Goal: Task Accomplishment & Management: Manage account settings

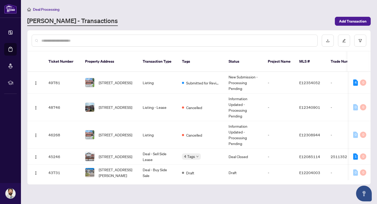
scroll to position [46, 0]
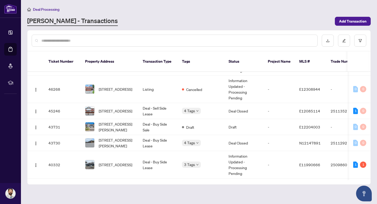
click at [37, 9] on span "Deal Processing" at bounding box center [46, 9] width 26 height 5
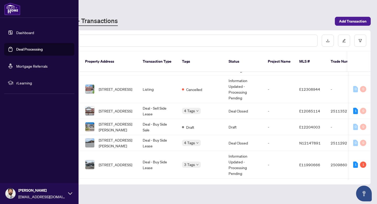
click at [16, 33] on link "Dashboard" at bounding box center [25, 32] width 18 height 5
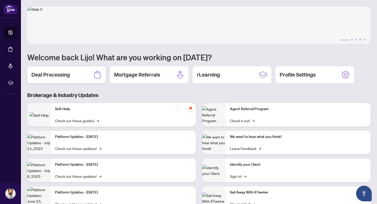
click at [88, 72] on div "Deal Processing" at bounding box center [66, 74] width 78 height 17
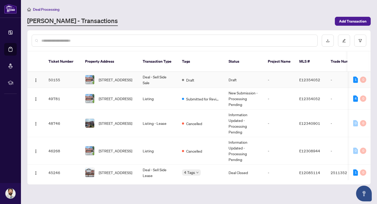
click at [198, 79] on td "Draft" at bounding box center [201, 80] width 47 height 16
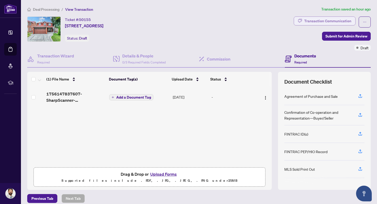
click at [316, 20] on div "Transaction Communication" at bounding box center [327, 21] width 47 height 8
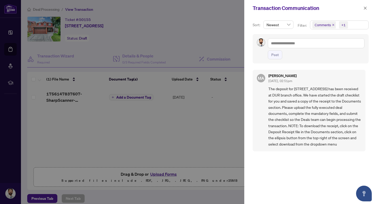
scroll to position [1, 0]
click at [365, 10] on span "button" at bounding box center [365, 8] width 4 height 8
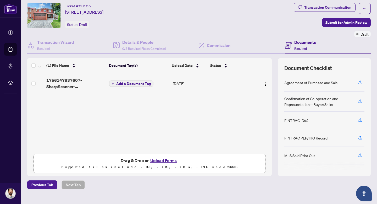
scroll to position [14, 0]
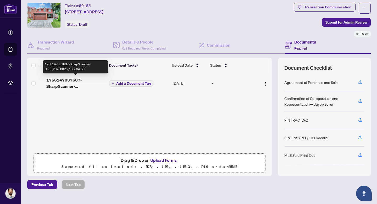
click at [60, 84] on span "1756147837607-SharpScanner-Durh_20250825_133834.pdf" at bounding box center [75, 83] width 59 height 13
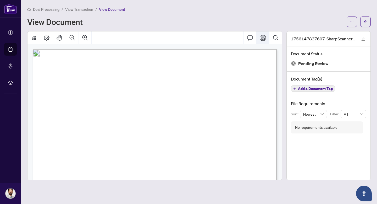
click at [261, 35] on icon "Print" at bounding box center [263, 38] width 6 height 6
click at [369, 21] on button "button" at bounding box center [365, 21] width 10 height 10
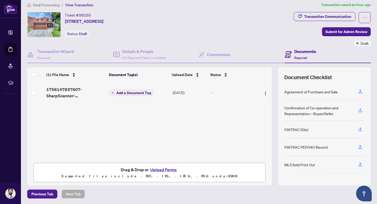
scroll to position [3, 0]
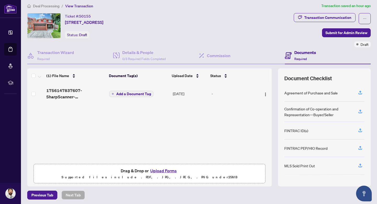
click at [295, 57] on span "Required" at bounding box center [300, 59] width 13 height 4
click at [331, 19] on div "Transaction Communication" at bounding box center [327, 17] width 47 height 8
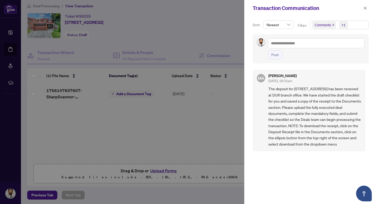
click at [206, 132] on div at bounding box center [188, 102] width 377 height 204
click at [364, 8] on icon "close" at bounding box center [365, 8] width 4 height 4
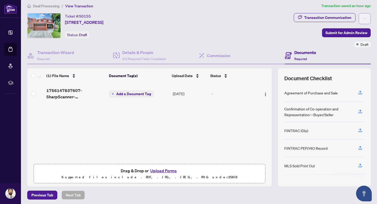
click at [367, 18] on button "button" at bounding box center [364, 18] width 12 height 11
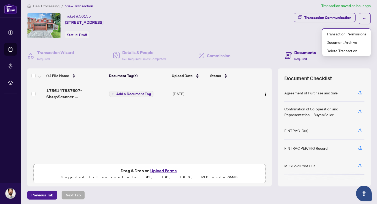
scroll to position [0, 0]
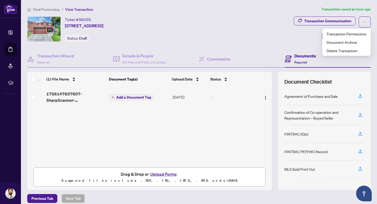
click at [261, 34] on div "Ticket #: 50155 [STREET_ADDRESS] Status: Draft" at bounding box center [159, 28] width 264 height 25
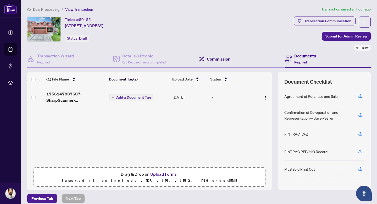
click at [225, 58] on h4 "Commission" at bounding box center [219, 59] width 24 height 6
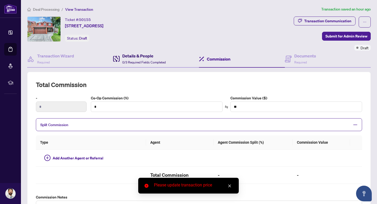
click at [142, 58] on h4 "Details & People" at bounding box center [143, 56] width 43 height 6
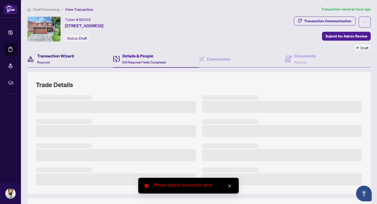
click at [66, 58] on h4 "Transaction Wizard" at bounding box center [55, 56] width 37 height 6
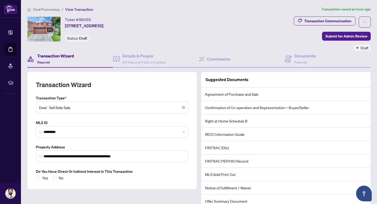
click at [57, 10] on span "Deal Processing" at bounding box center [46, 9] width 26 height 5
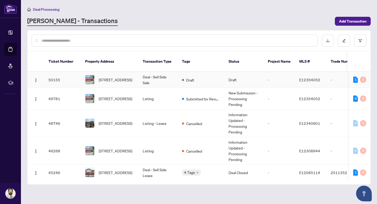
click at [223, 80] on td "Draft" at bounding box center [201, 80] width 47 height 16
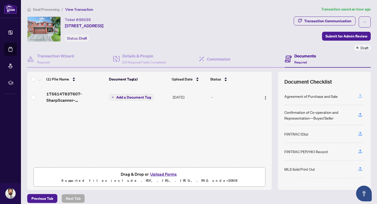
click at [361, 93] on icon "button" at bounding box center [360, 95] width 5 height 5
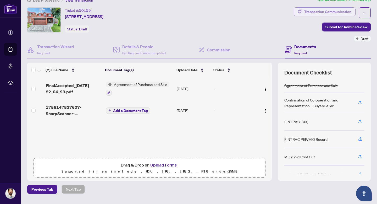
click at [333, 13] on div "Transaction Communication" at bounding box center [327, 12] width 47 height 8
type textarea "**********"
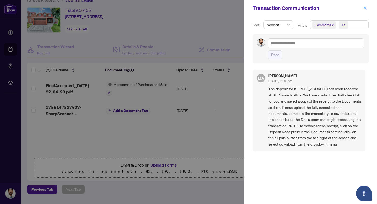
click at [365, 9] on icon "close" at bounding box center [365, 8] width 4 height 4
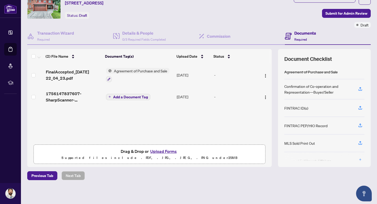
scroll to position [23, 0]
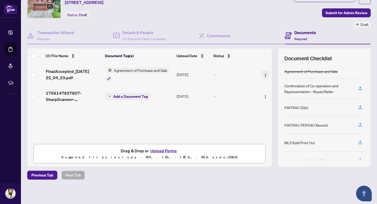
click at [263, 75] on img "button" at bounding box center [265, 75] width 4 height 4
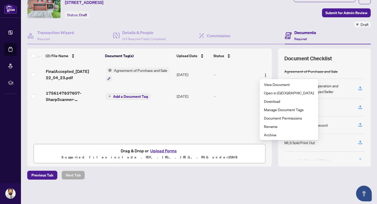
click at [238, 117] on div "(2) File Name Document Tag(s) Upload Date Status FinalAccepted_[DATE] 22_04_23.…" at bounding box center [149, 107] width 244 height 118
